Goal: Task Accomplishment & Management: Manage account settings

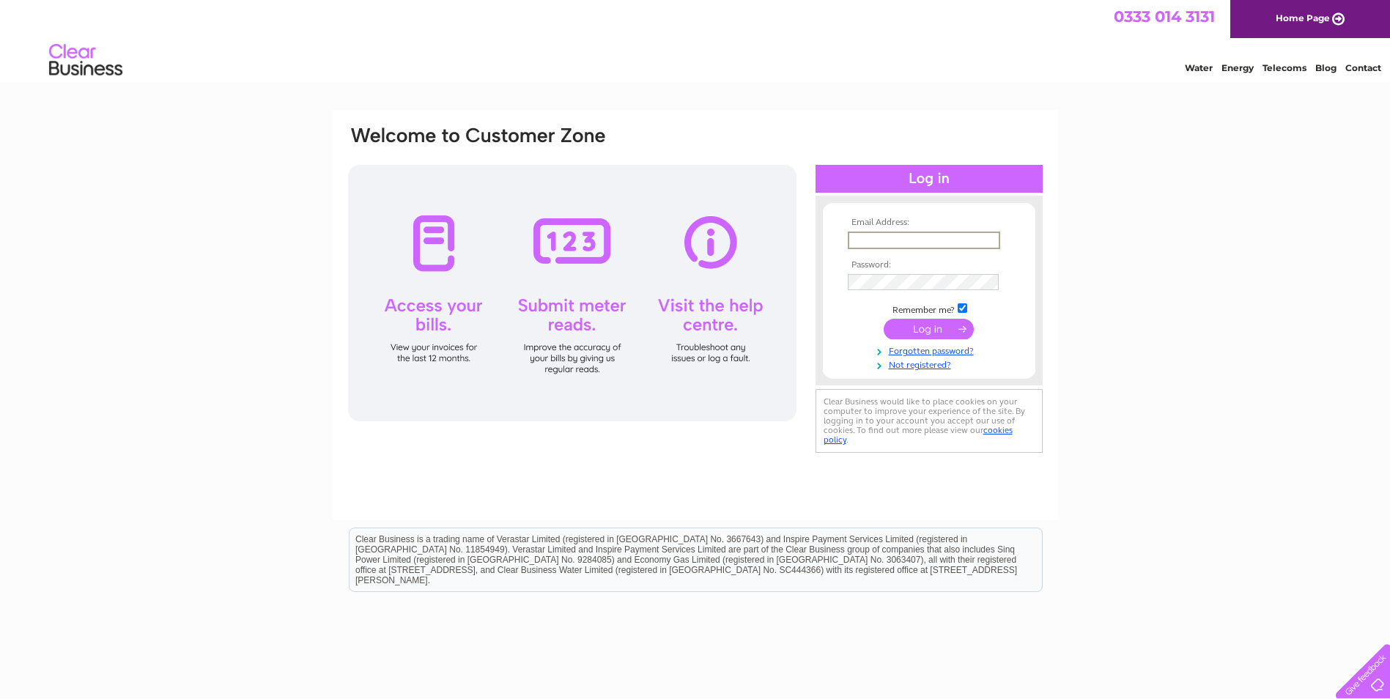
click at [892, 240] on input "text" at bounding box center [923, 240] width 152 height 18
type input "[EMAIL_ADDRESS][DOMAIN_NAME]"
click at [928, 330] on input "submit" at bounding box center [928, 329] width 90 height 21
click at [928, 366] on link "Forgotten password?" at bounding box center [930, 362] width 166 height 14
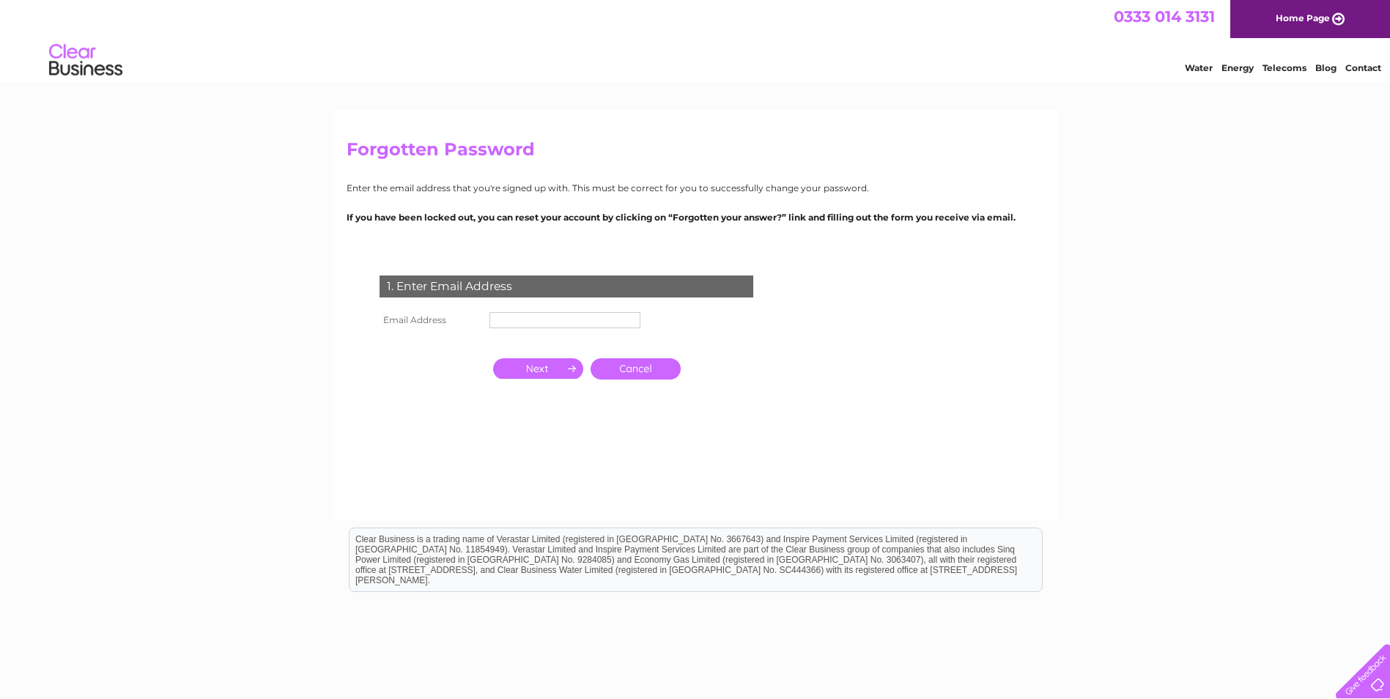
click at [554, 319] on input "text" at bounding box center [564, 320] width 151 height 16
type input "beachcombercafe@yahoo.co.uk"
click at [541, 375] on input "button" at bounding box center [538, 368] width 90 height 21
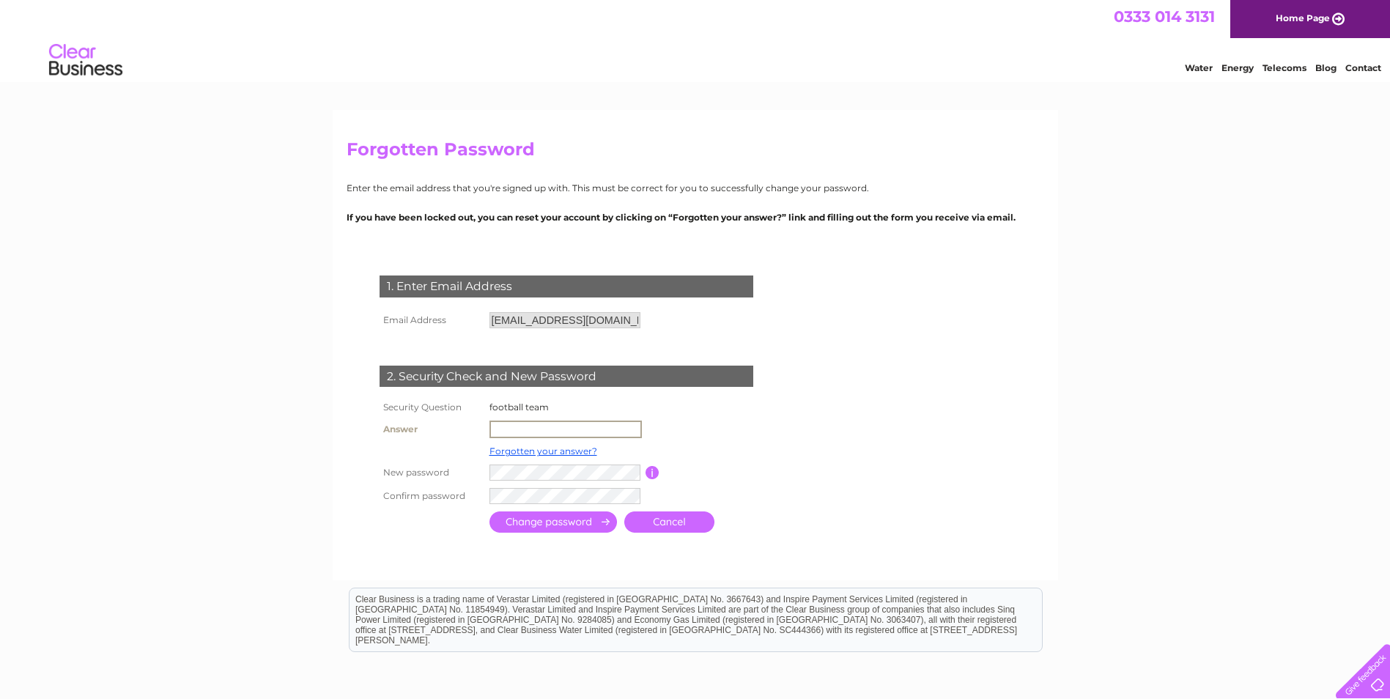
click at [536, 428] on input "text" at bounding box center [565, 429] width 152 height 18
type input "chelsea"
click at [538, 521] on input "submit" at bounding box center [552, 521] width 127 height 21
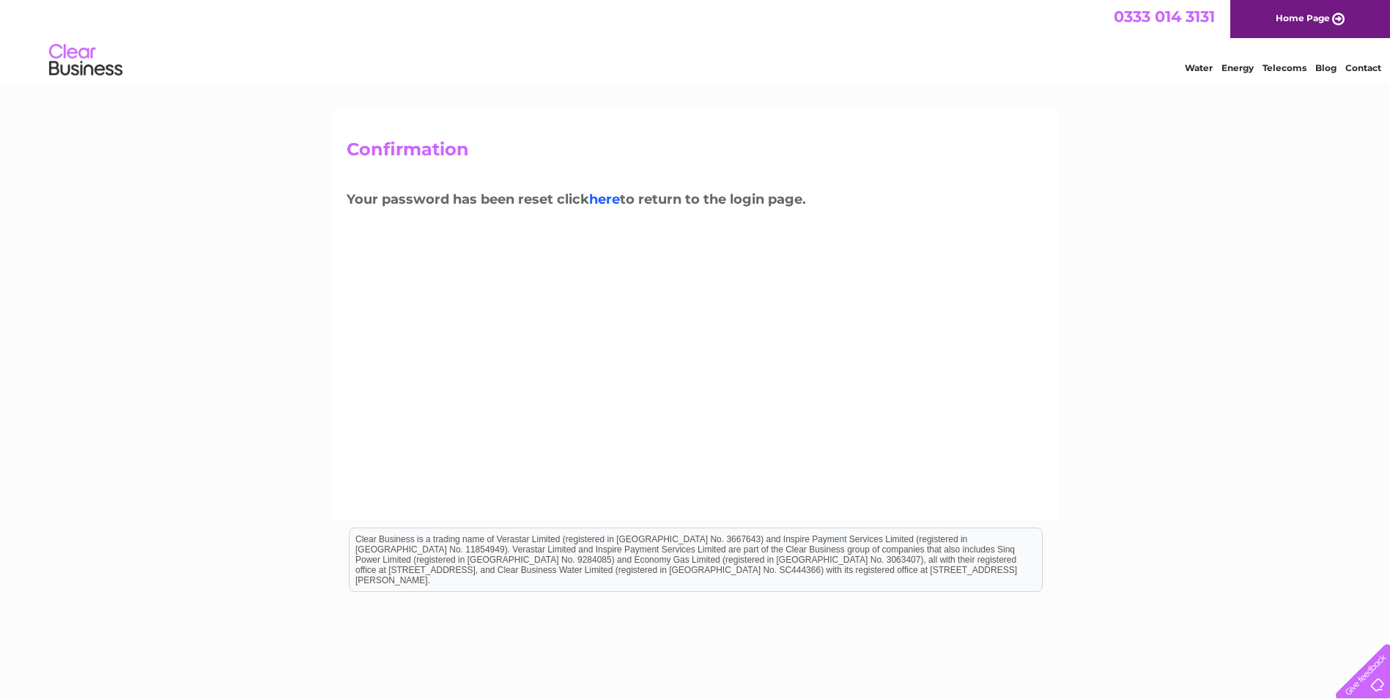
click at [603, 203] on link "here" at bounding box center [604, 199] width 31 height 16
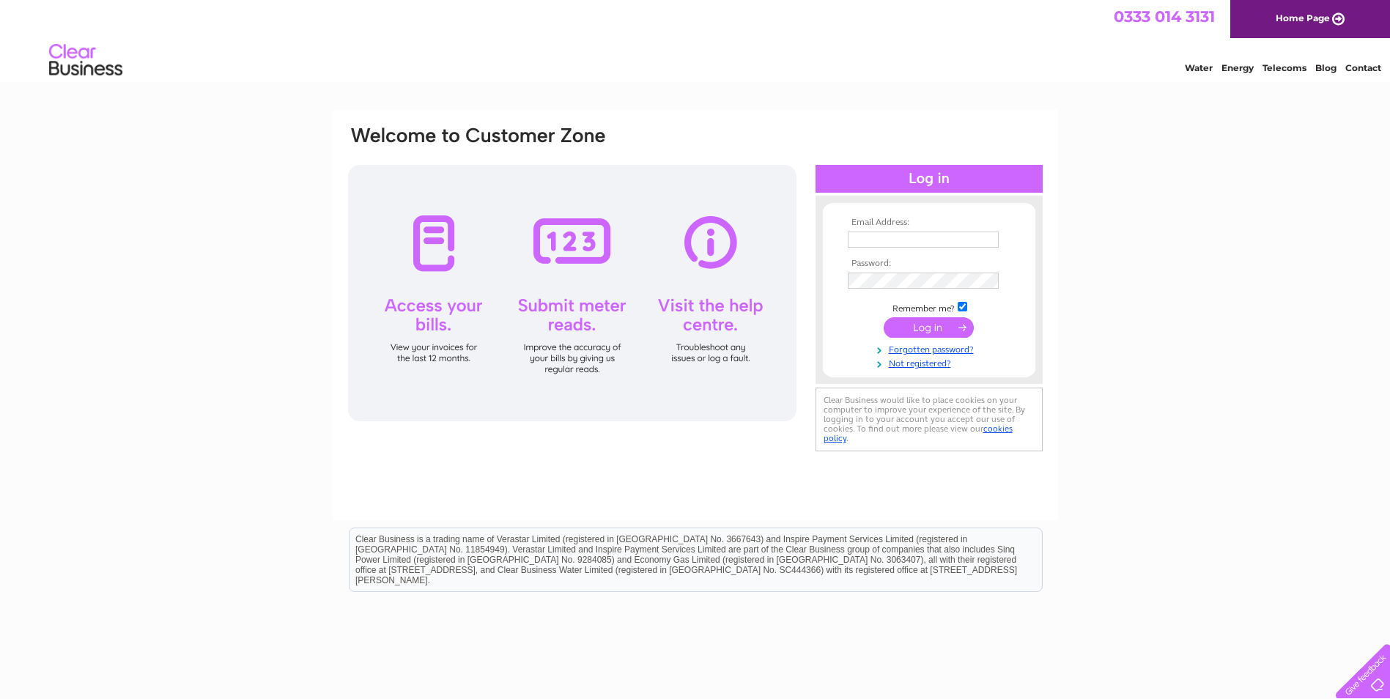
type input "beachcombercafe@yahoo.co.uk"
click at [916, 332] on input "submit" at bounding box center [928, 327] width 90 height 21
click at [916, 328] on input "submit" at bounding box center [928, 327] width 90 height 21
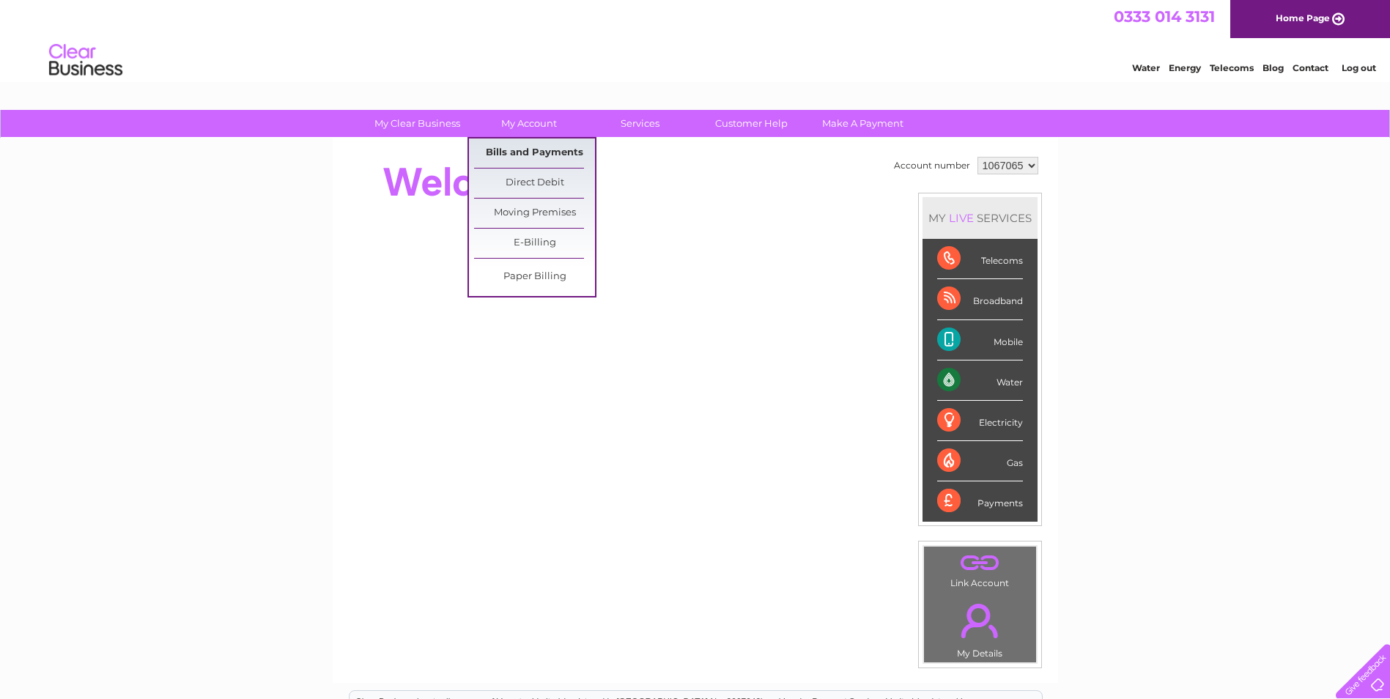
click at [533, 152] on link "Bills and Payments" at bounding box center [534, 152] width 121 height 29
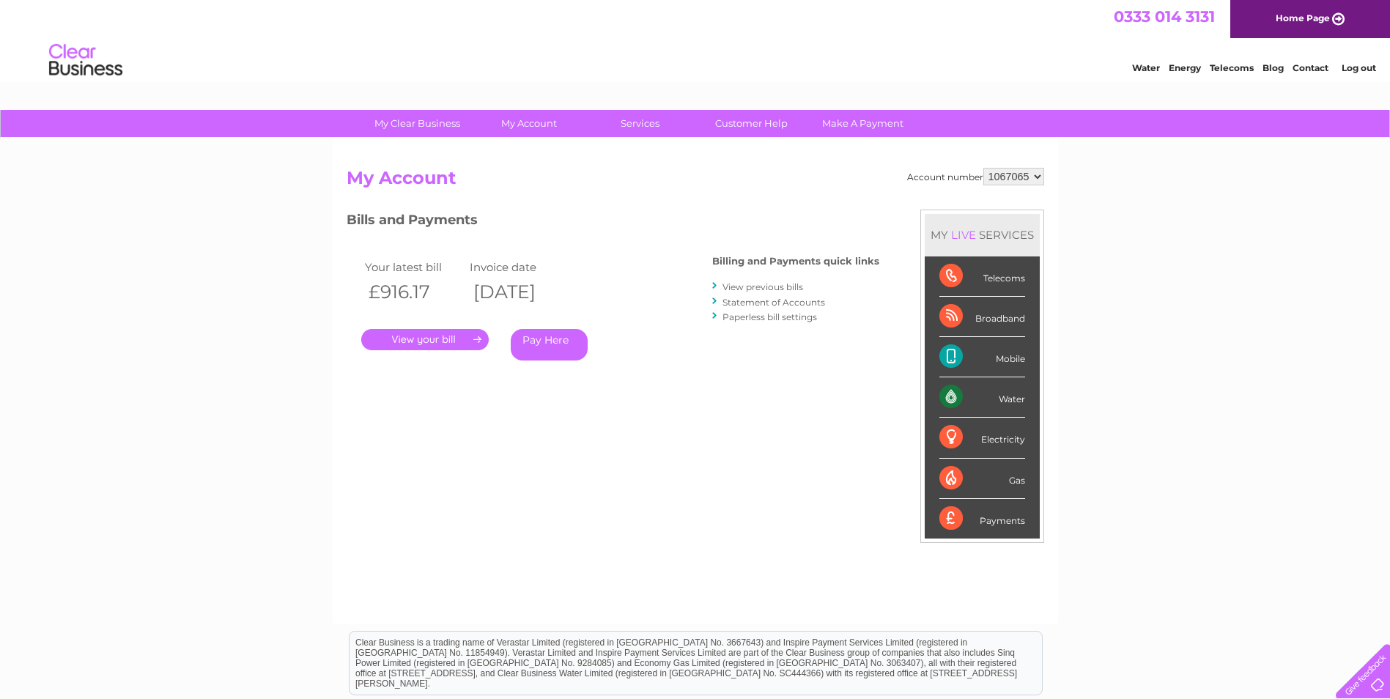
click at [442, 337] on link "." at bounding box center [424, 339] width 127 height 21
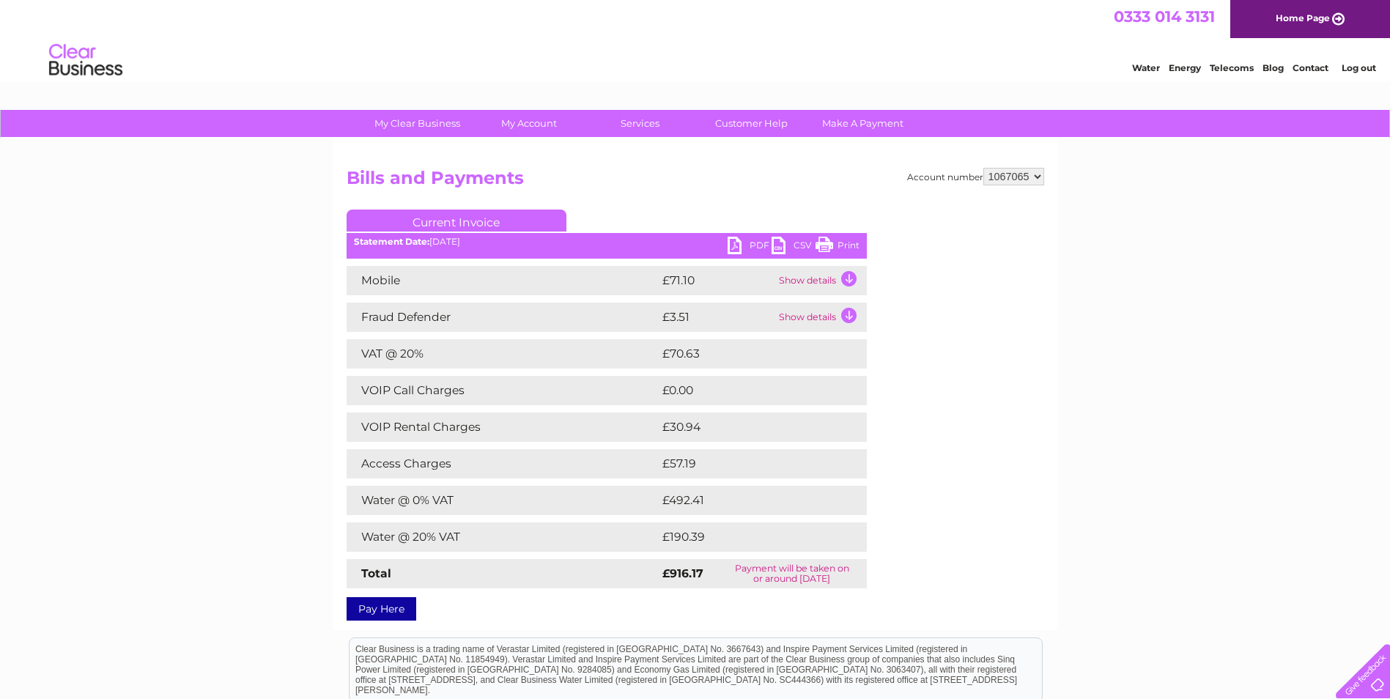
click at [741, 245] on link "PDF" at bounding box center [749, 247] width 44 height 21
